Goal: Find specific page/section: Find specific page/section

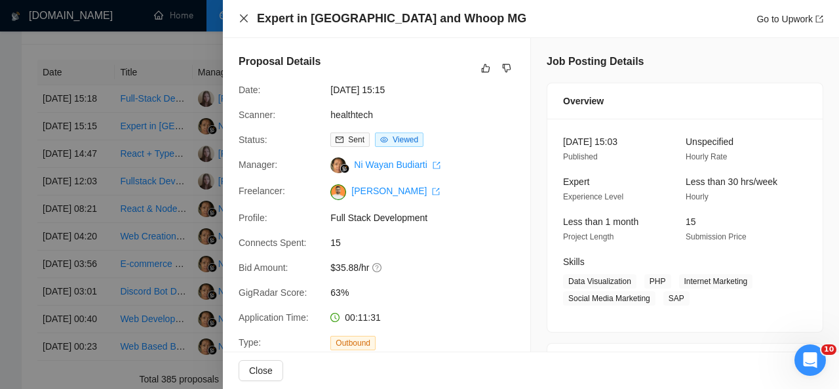
click at [244, 15] on icon "close" at bounding box center [244, 18] width 10 height 10
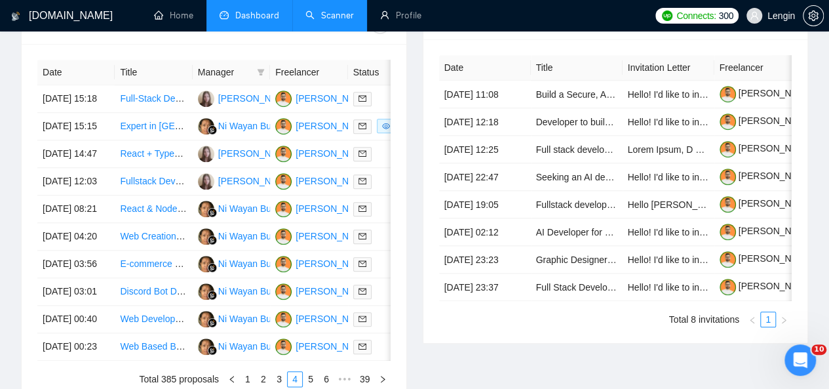
click at [316, 10] on link "Scanner" at bounding box center [329, 15] width 48 height 11
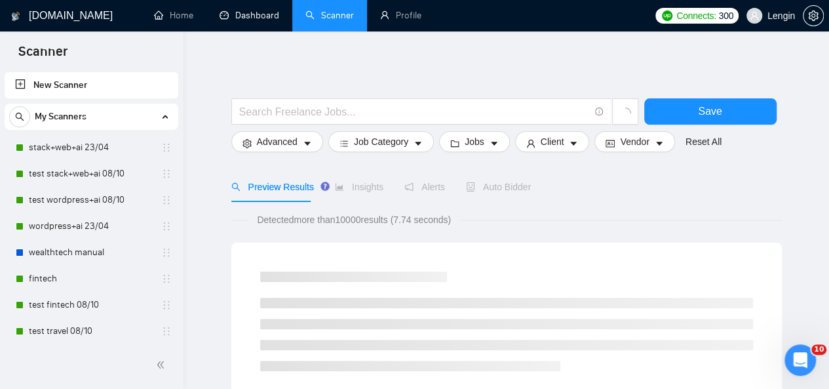
click at [226, 16] on link "Dashboard" at bounding box center [250, 15] width 60 height 11
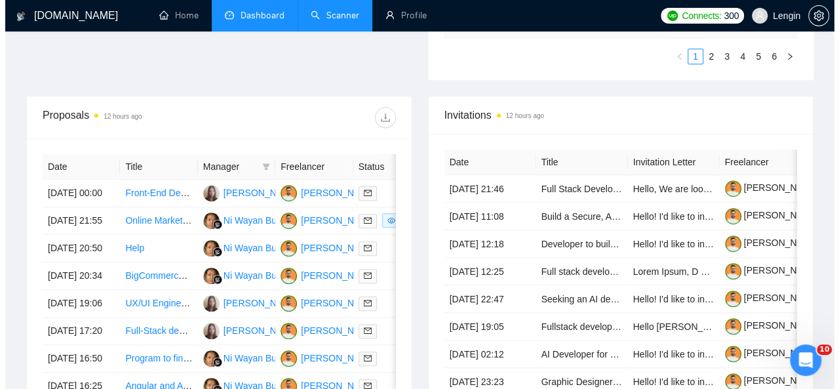
scroll to position [533, 0]
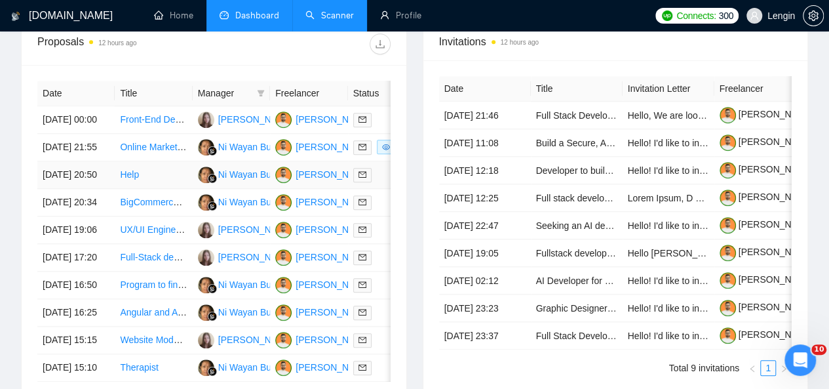
click at [168, 189] on td "Help" at bounding box center [153, 175] width 77 height 28
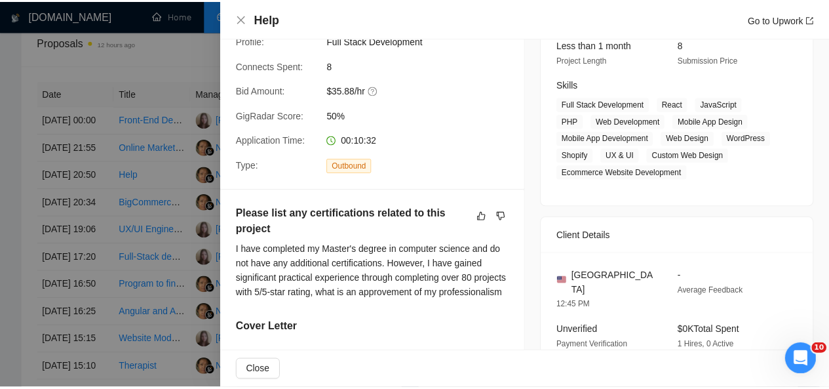
scroll to position [0, 0]
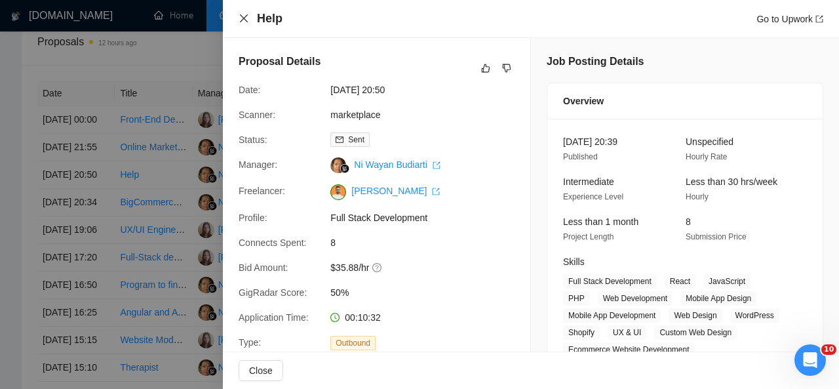
click at [244, 22] on icon "close" at bounding box center [244, 18] width 10 height 10
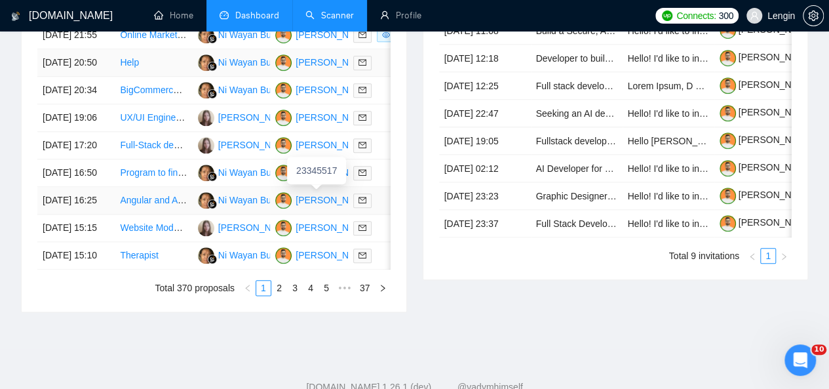
scroll to position [720, 0]
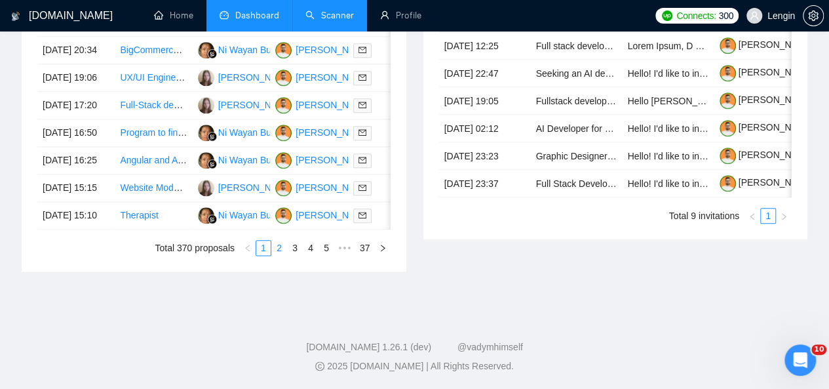
click at [274, 255] on link "2" at bounding box center [279, 247] width 14 height 14
click at [291, 255] on link "3" at bounding box center [295, 247] width 14 height 14
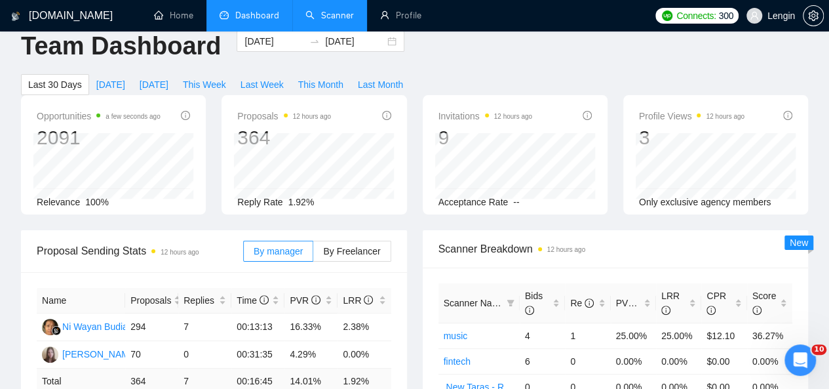
scroll to position [0, 0]
